Goal: Task Accomplishment & Management: Manage account settings

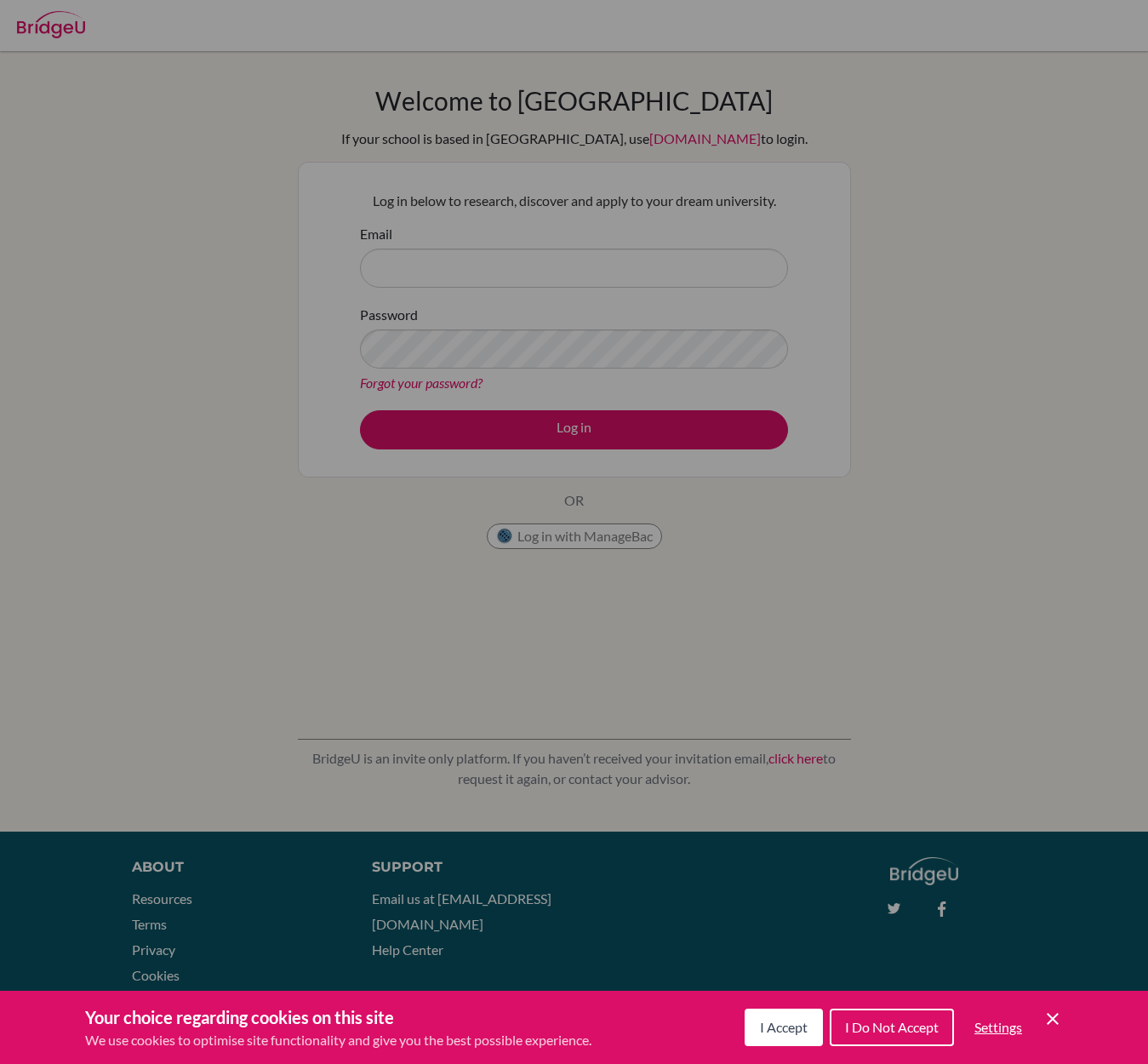
click at [464, 255] on div "Cookie Preferences" at bounding box center [574, 532] width 1148 height 1064
click at [459, 274] on div "Cookie Preferences" at bounding box center [574, 532] width 1148 height 1064
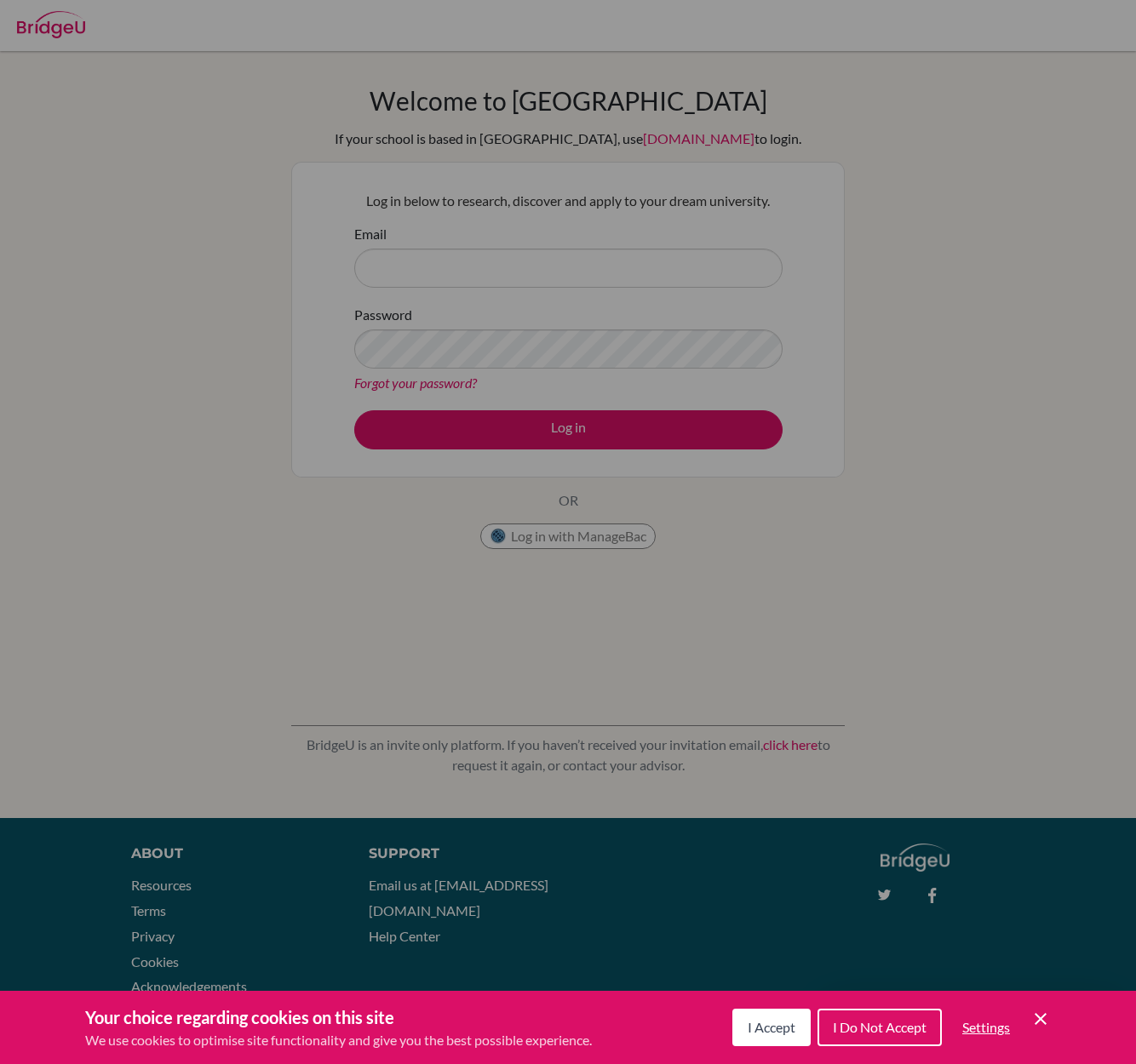
click at [847, 1028] on span "I Do Not Accept" at bounding box center [879, 1027] width 94 height 16
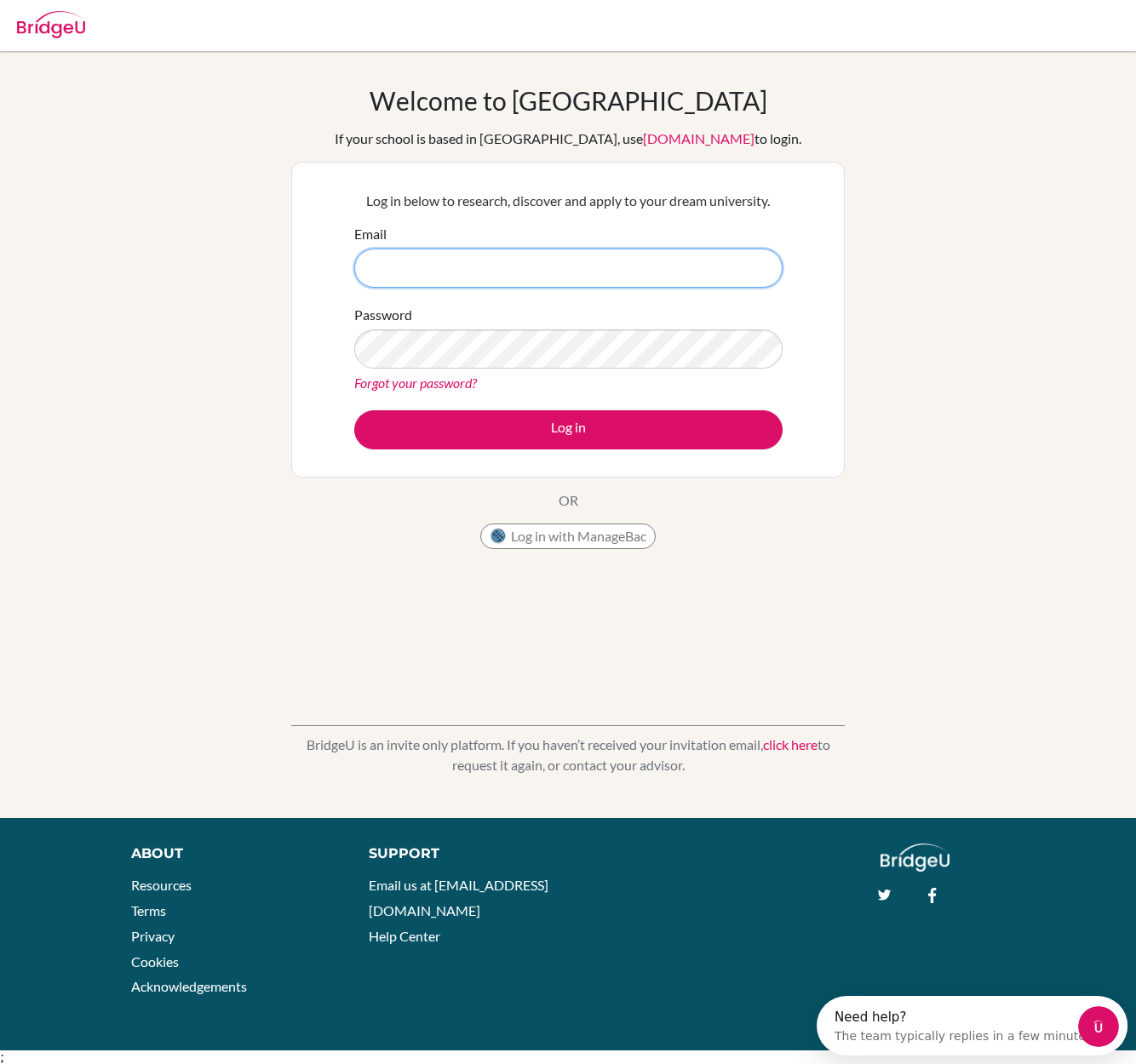
click at [423, 264] on input "Email" at bounding box center [568, 268] width 429 height 39
type input "laura.sallinen@gradia.fi"
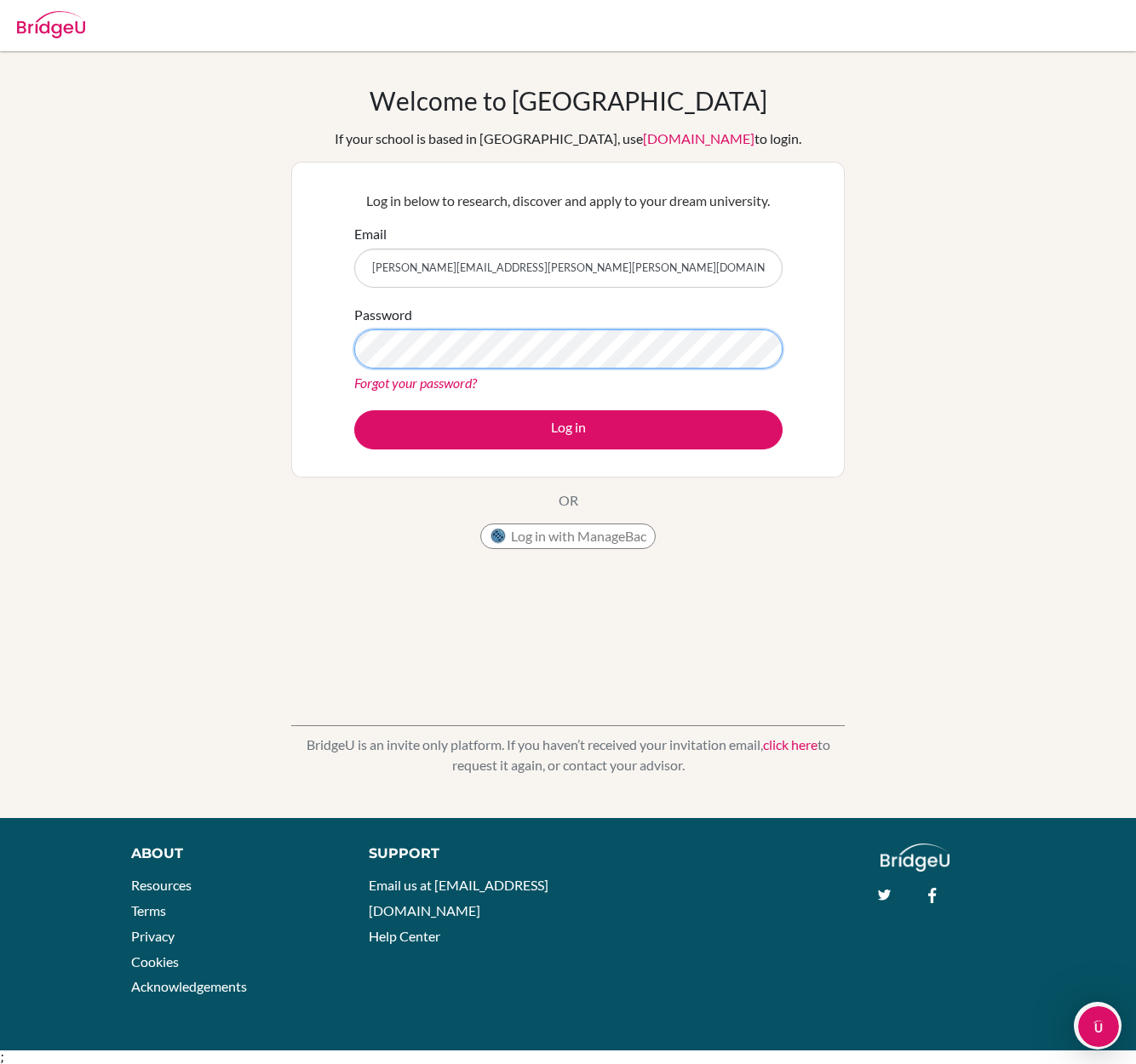
click at [354, 411] on button "Log in" at bounding box center [568, 430] width 429 height 39
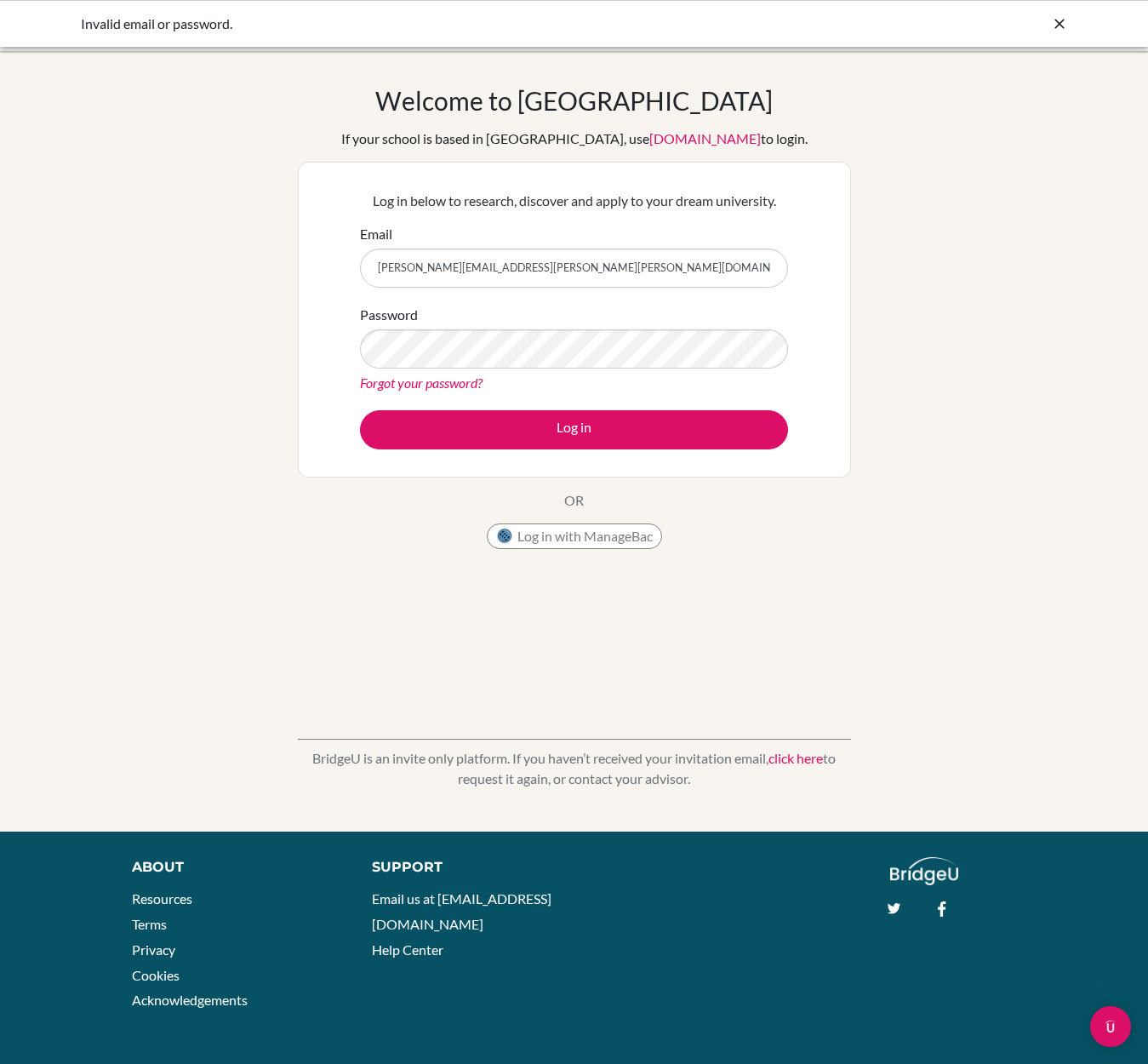
click at [376, 389] on link "Forgot your password?" at bounding box center [421, 383] width 123 height 16
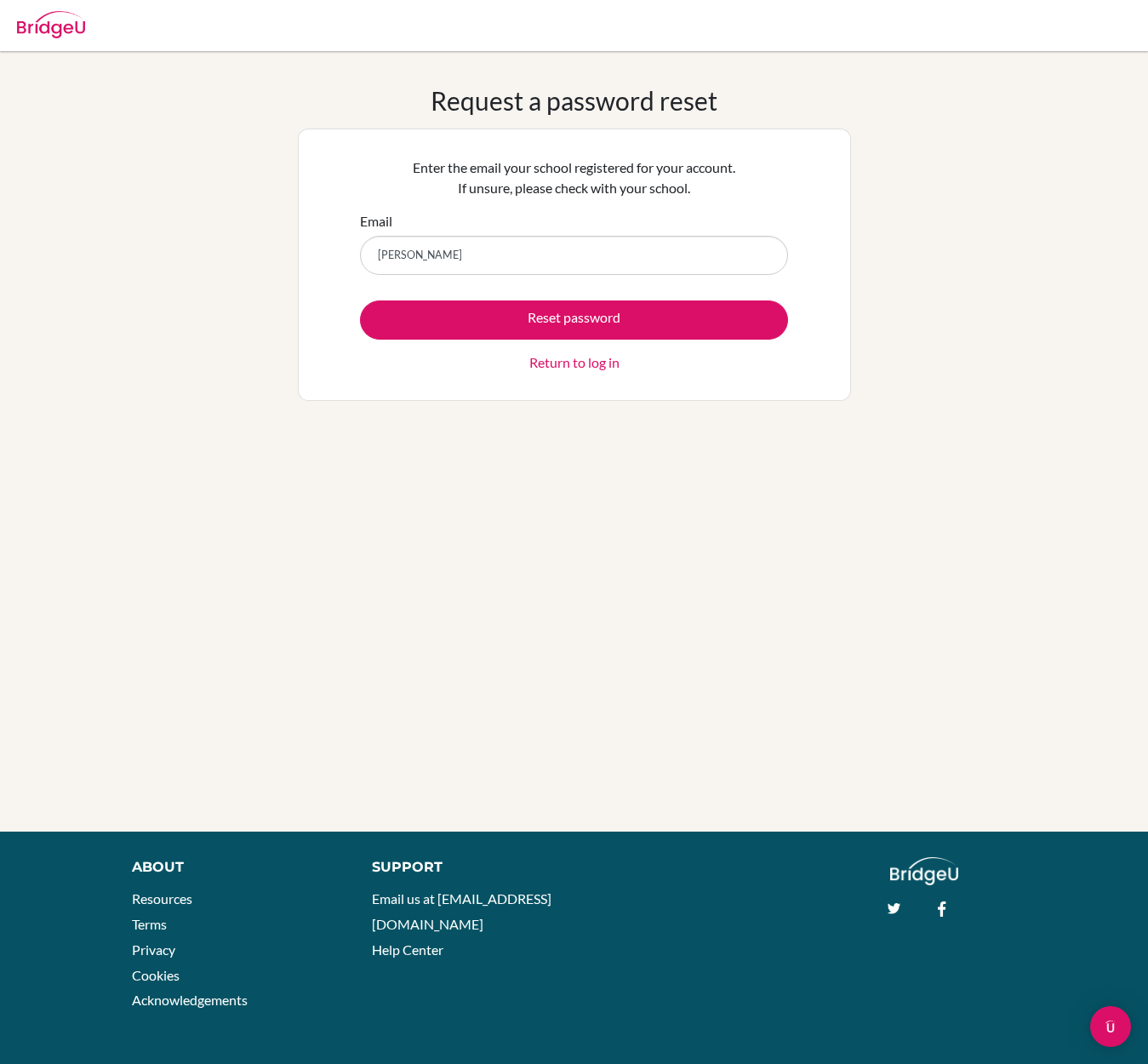
type input "laura.sallinen@gradia.fi"
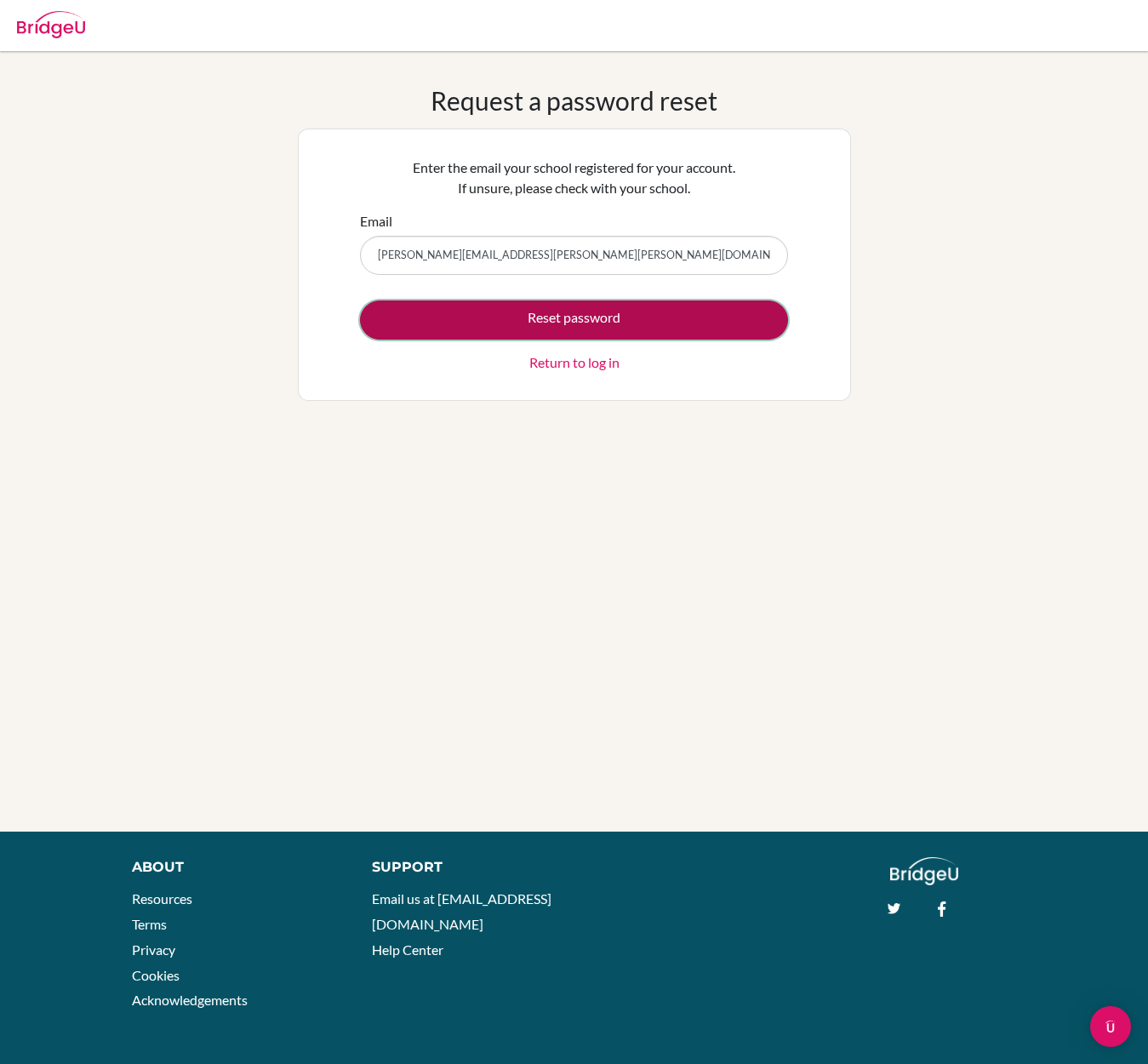
click at [441, 319] on button "Reset password" at bounding box center [574, 320] width 429 height 39
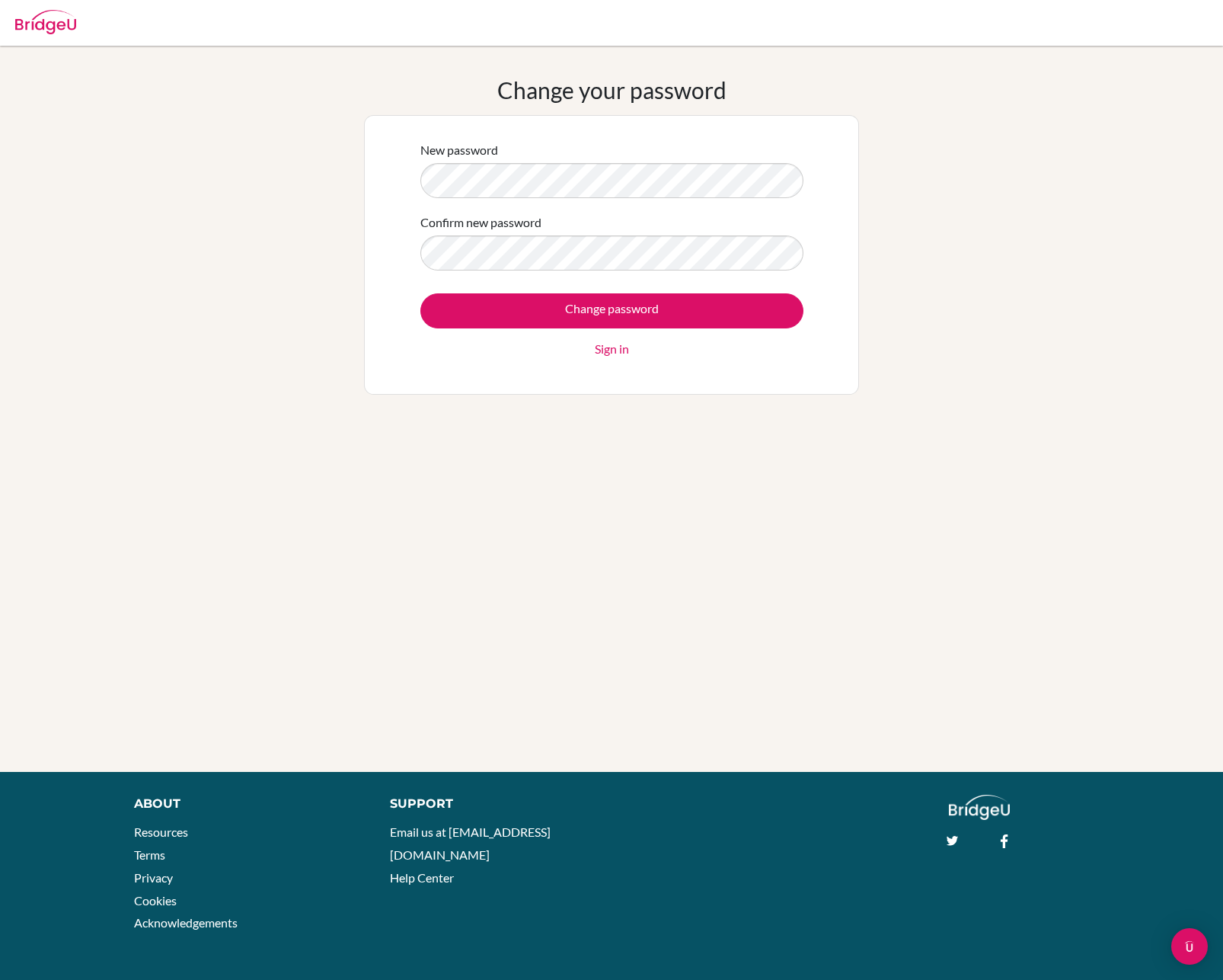
click at [420, 186] on div "New password" at bounding box center [612, 170] width 384 height 57
click at [420, 293] on input "Change password" at bounding box center [612, 310] width 384 height 35
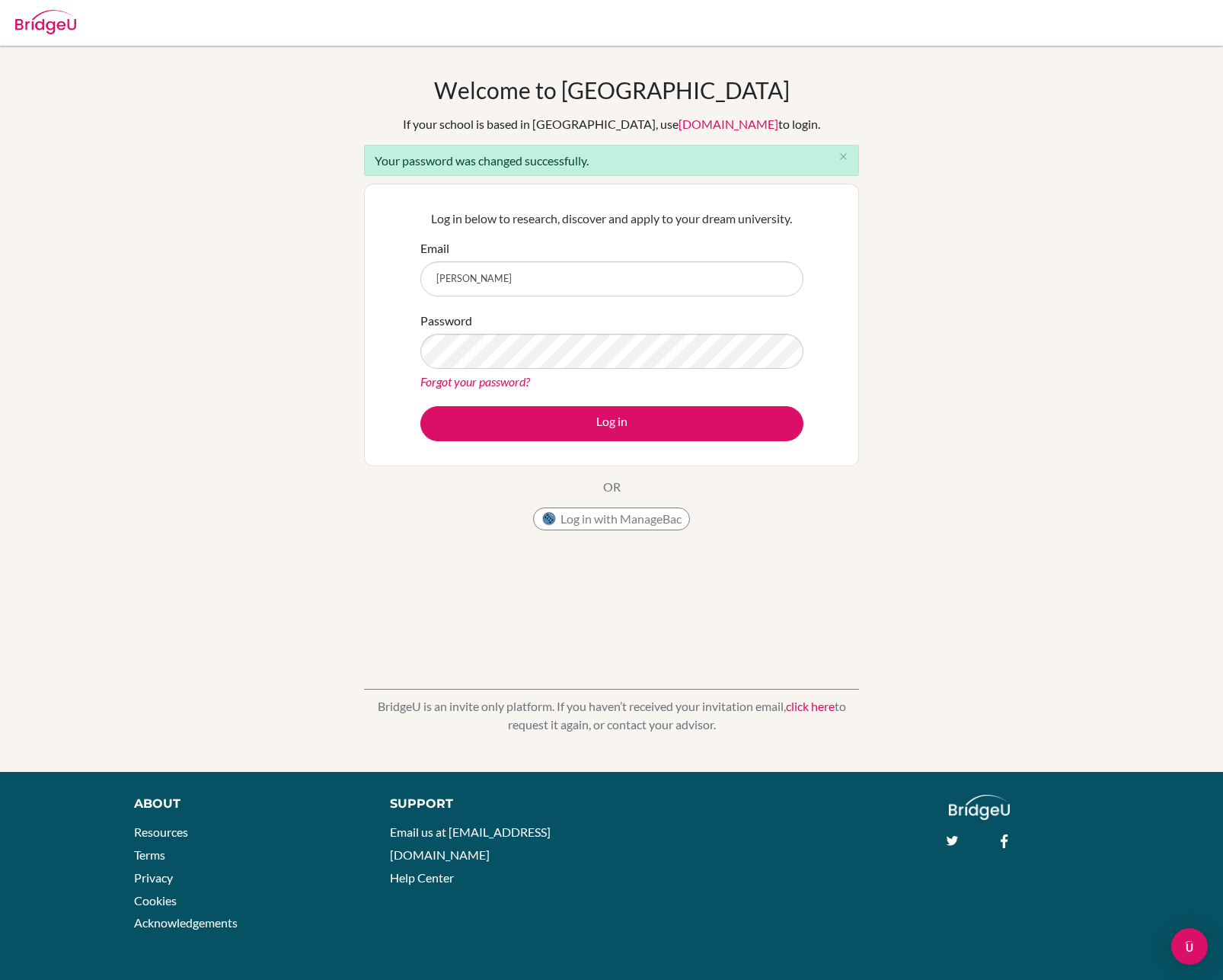
type input "laura.sallinen@gradia.fi"
click at [214, 337] on div "Welcome to BridgeU If your school is based in China, use app.bridge-u.com.cn to…" at bounding box center [612, 409] width 1223 height 665
click at [420, 406] on button "Log in" at bounding box center [612, 423] width 384 height 35
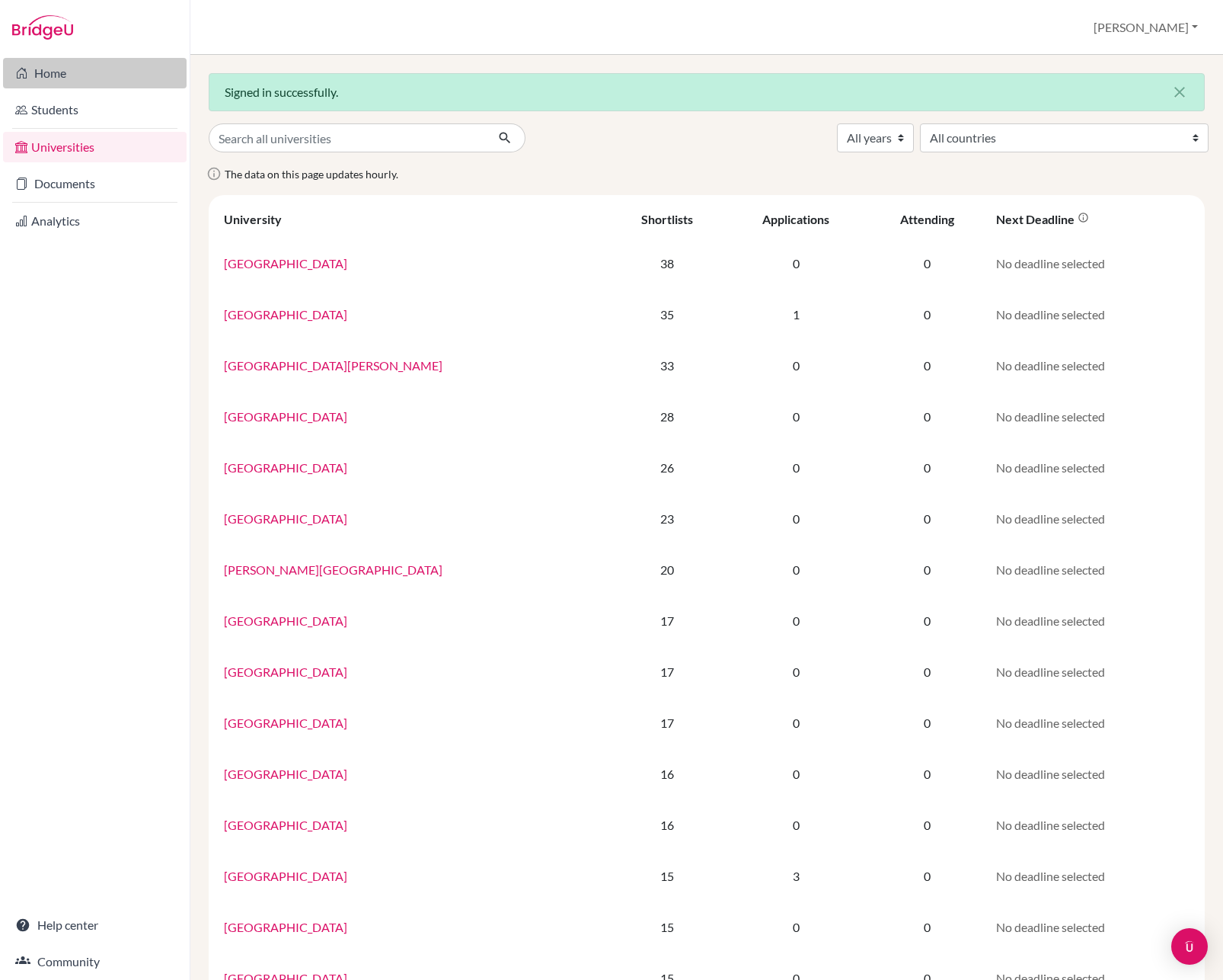
click at [32, 72] on link "Home" at bounding box center [94, 73] width 183 height 30
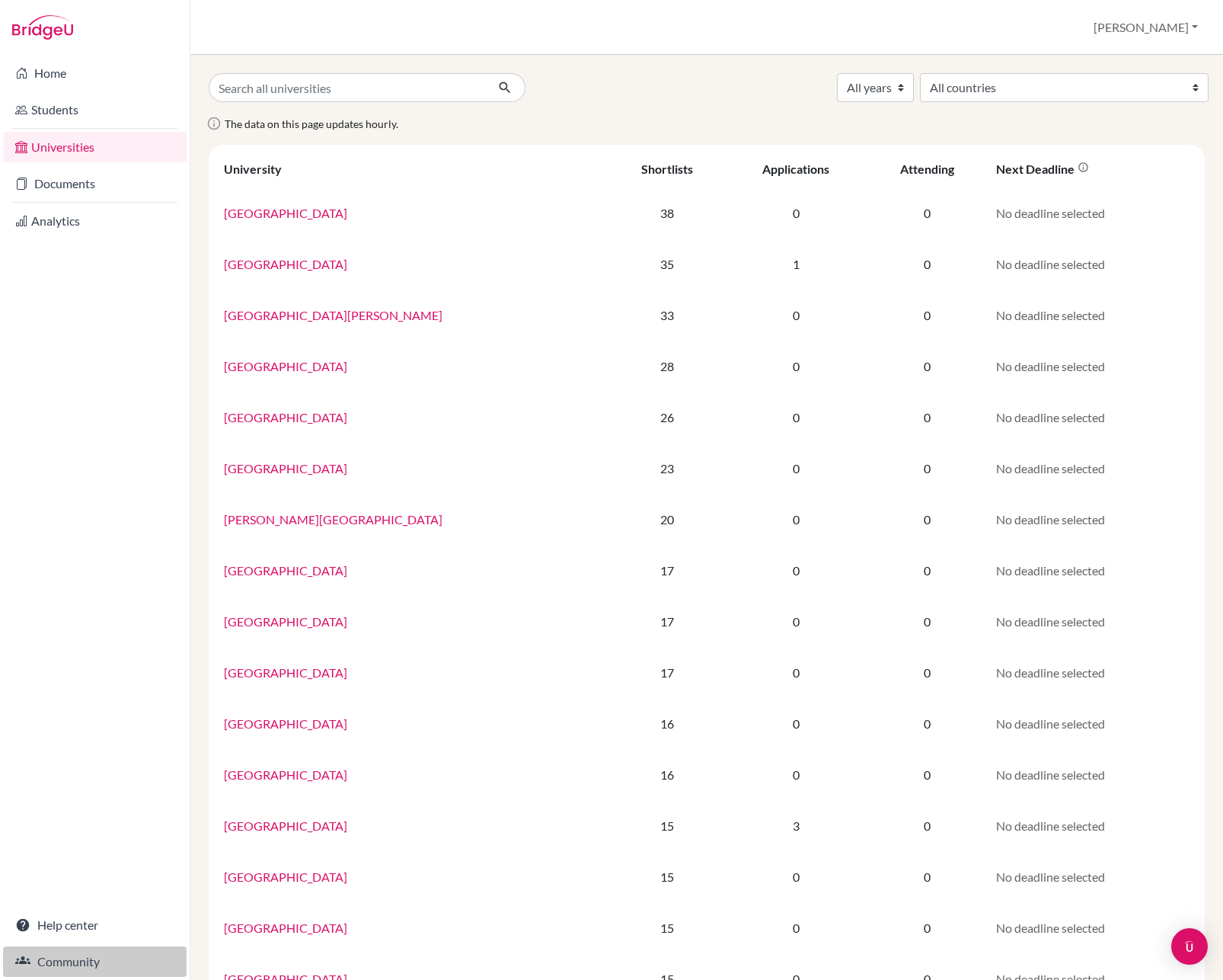
click at [69, 966] on link "Community" at bounding box center [94, 961] width 183 height 30
click at [68, 105] on link "Students" at bounding box center [94, 110] width 183 height 30
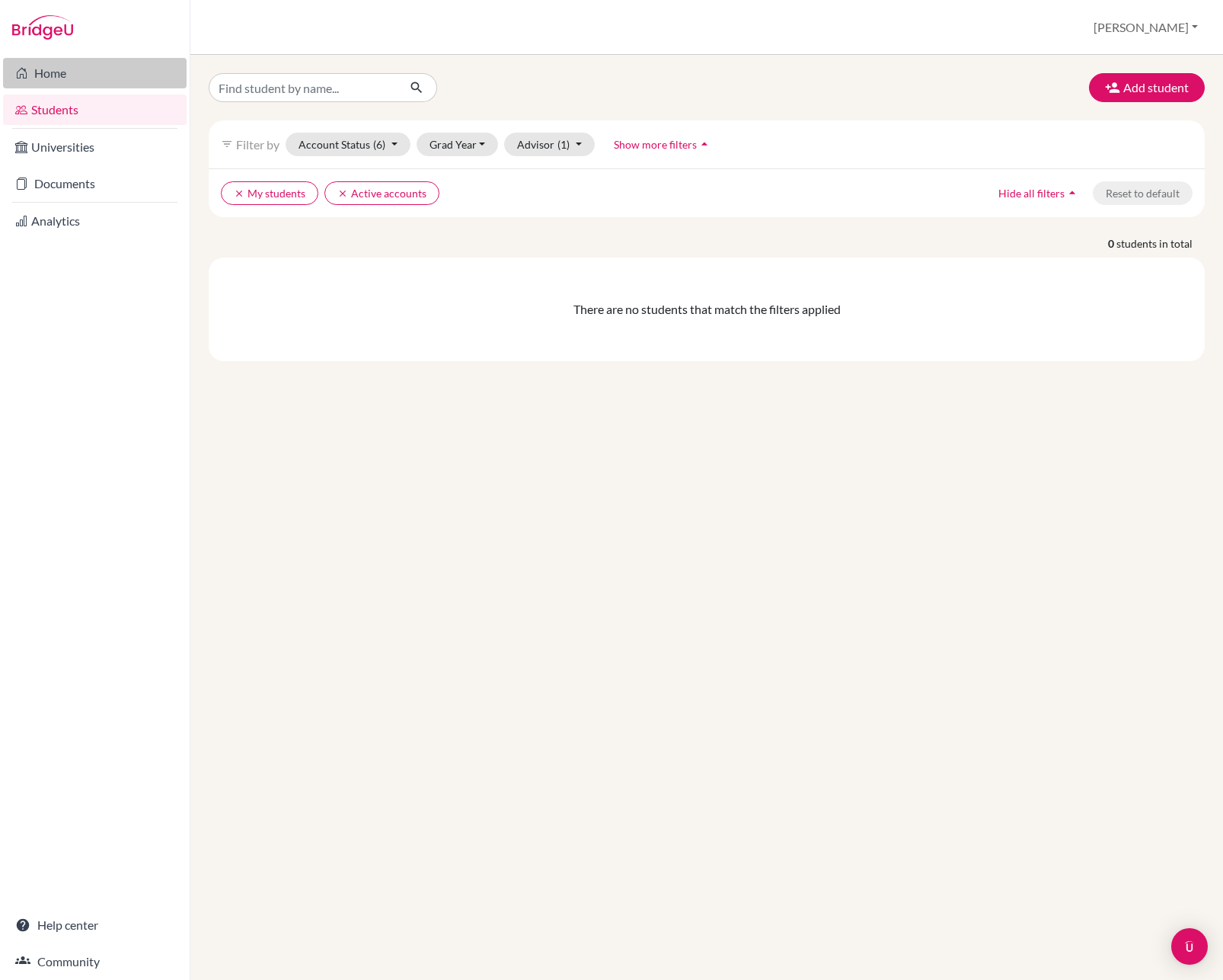
click at [57, 73] on link "Home" at bounding box center [94, 73] width 183 height 30
